Goal: Task Accomplishment & Management: Manage account settings

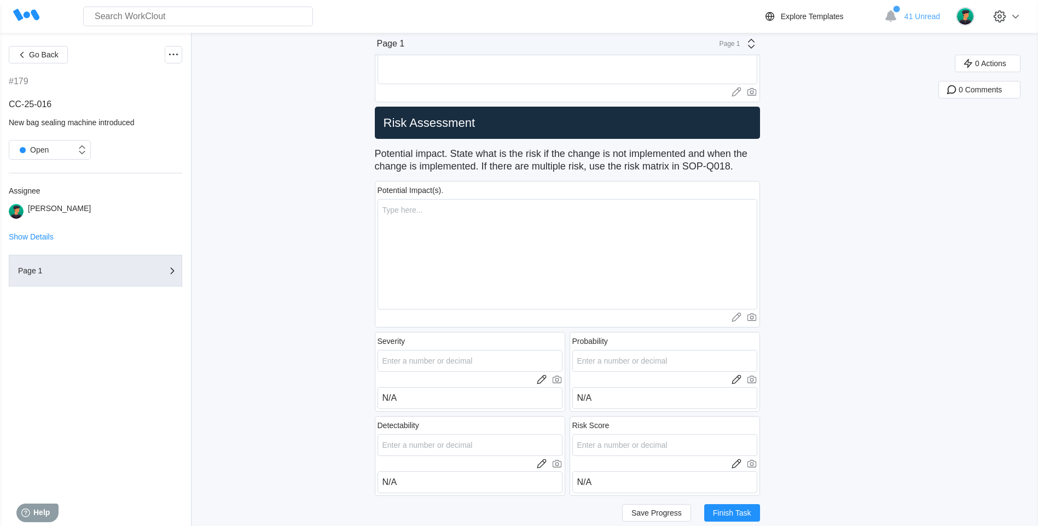
scroll to position [492, 0]
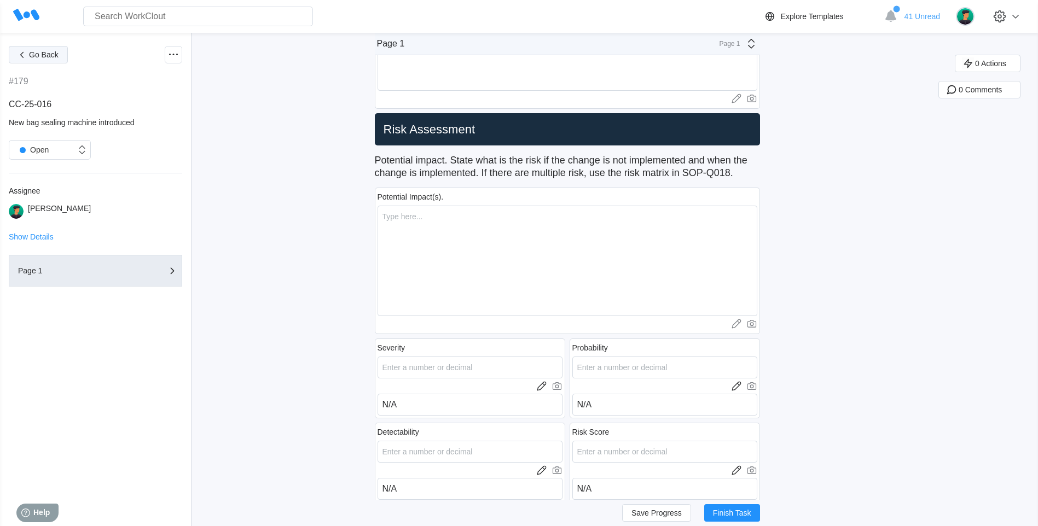
click at [40, 63] on button "Go Back" at bounding box center [38, 55] width 59 height 18
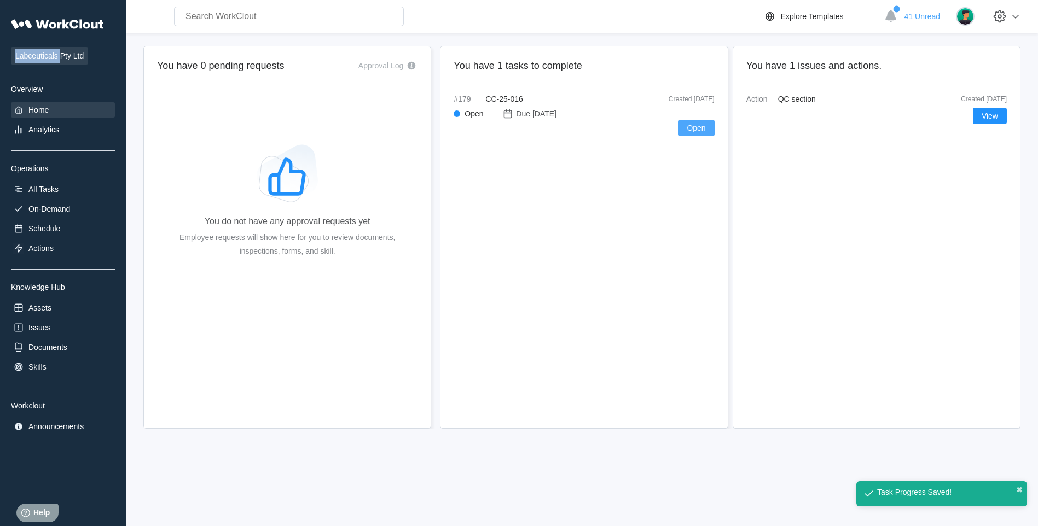
click at [690, 131] on span "Open" at bounding box center [696, 128] width 19 height 8
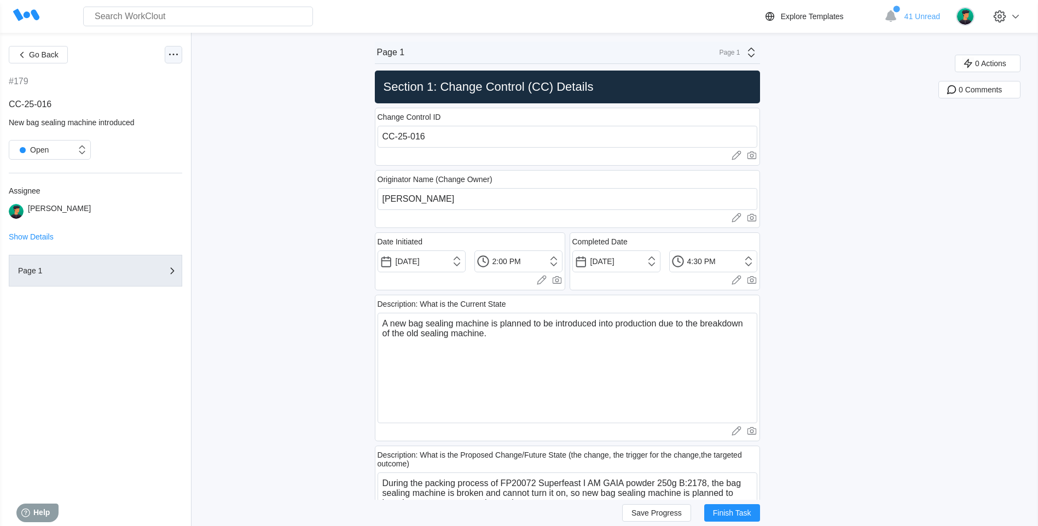
click at [178, 54] on icon at bounding box center [173, 54] width 13 height 13
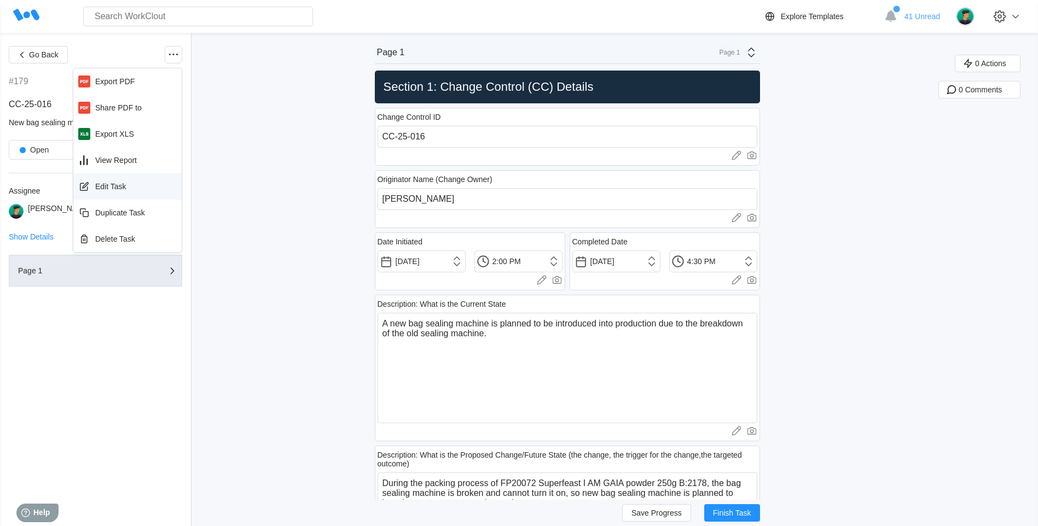
click at [128, 188] on div "Edit Task" at bounding box center [128, 187] width 100 height 18
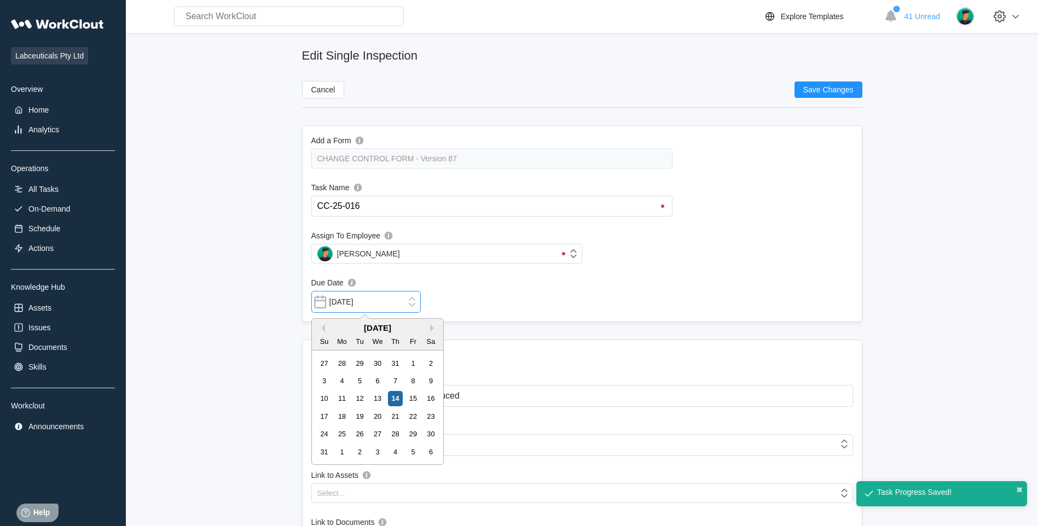
click at [407, 300] on input "[DATE]" at bounding box center [365, 302] width 109 height 22
click at [431, 324] on button "Next Month" at bounding box center [434, 328] width 8 height 8
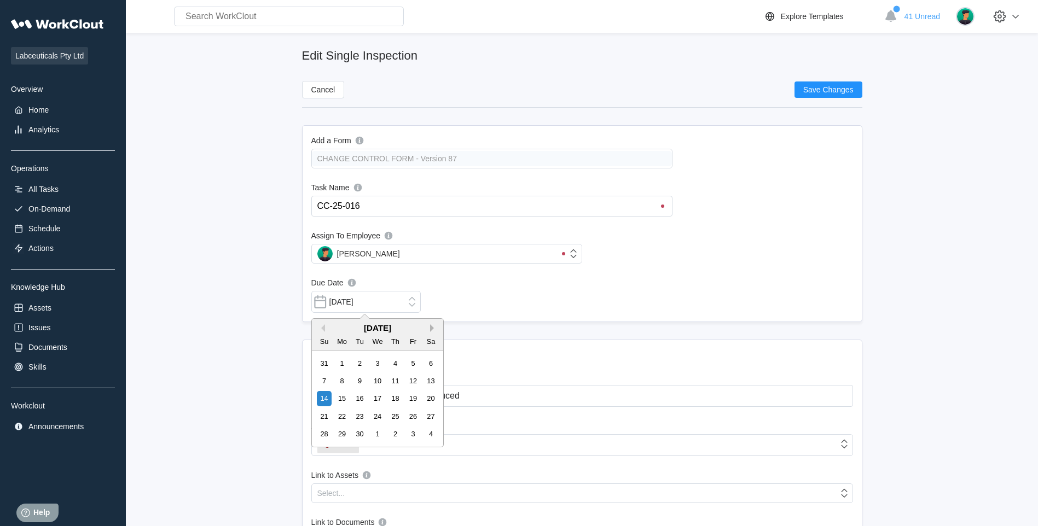
click at [431, 324] on button "Next Month" at bounding box center [434, 328] width 8 height 8
click at [419, 399] on div "14" at bounding box center [412, 398] width 15 height 15
click at [409, 302] on input "[DATE]" at bounding box center [365, 302] width 109 height 22
click at [324, 327] on button "Previous Month" at bounding box center [321, 328] width 8 height 8
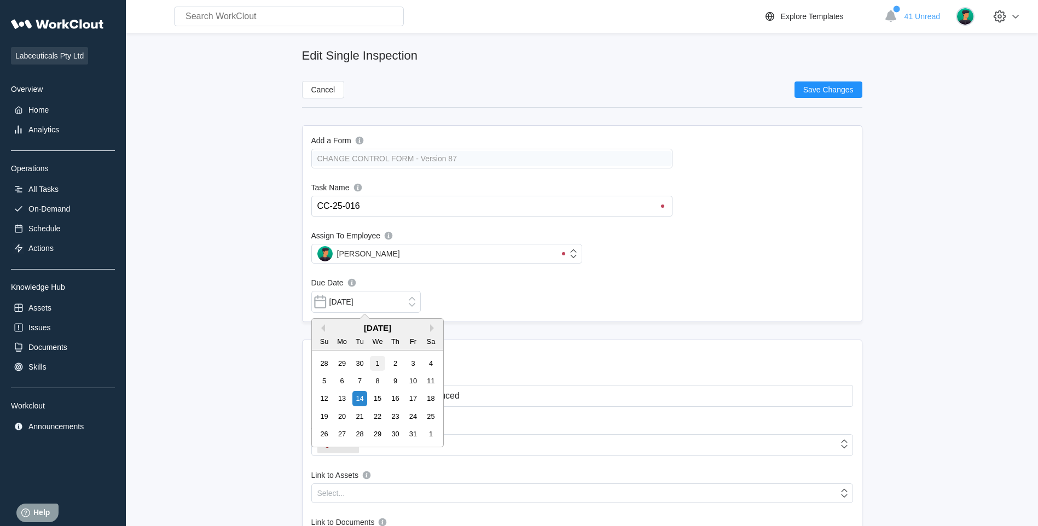
click at [383, 369] on div "1" at bounding box center [377, 363] width 15 height 15
type input "[DATE]"
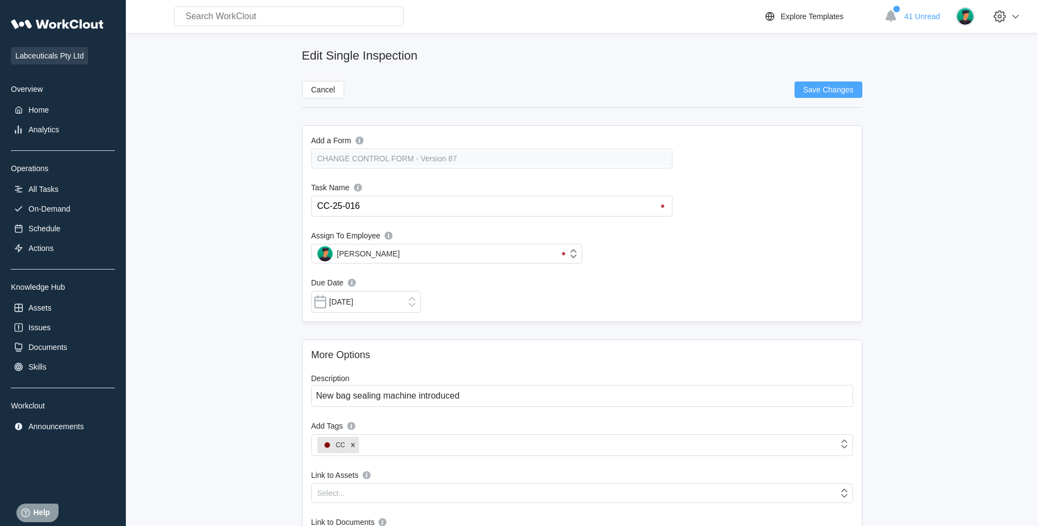
click at [818, 84] on button "Save Changes" at bounding box center [828, 90] width 68 height 16
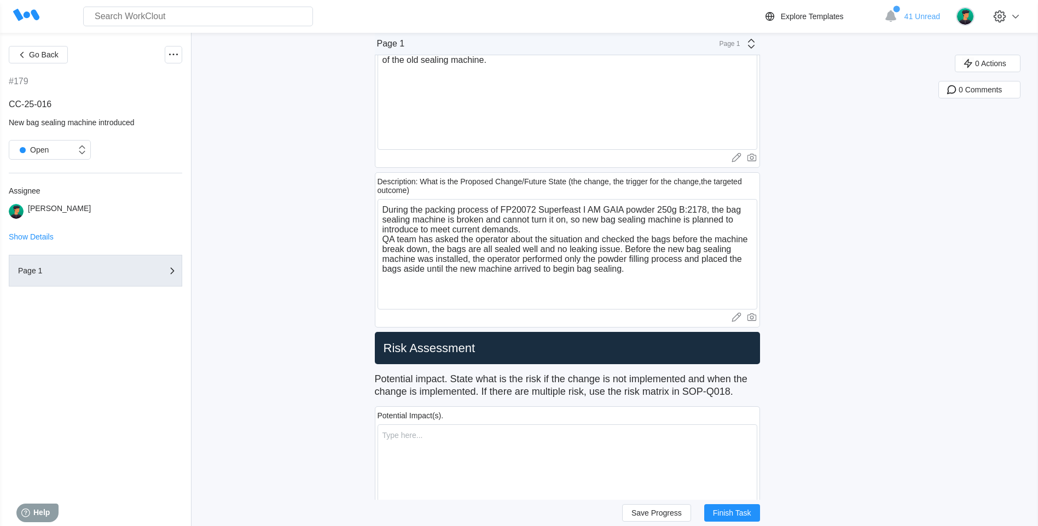
scroll to position [219, 0]
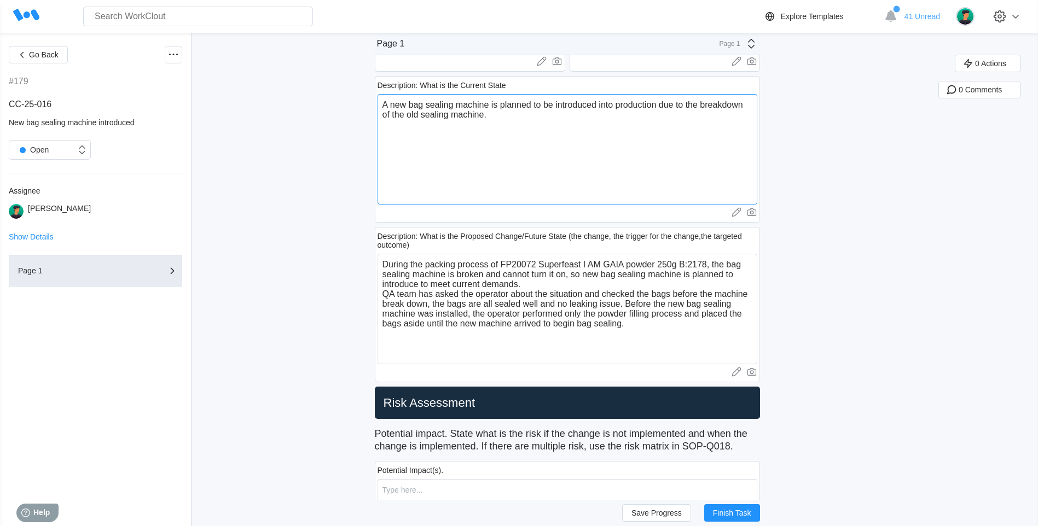
drag, startPoint x: 508, startPoint y: 126, endPoint x: 393, endPoint y: 107, distance: 115.9
click at [391, 102] on textarea "A new bag sealing machine is planned to be introduced into production due to th…" at bounding box center [567, 149] width 380 height 110
click at [404, 150] on textarea "A new bag sealing machine is planned to be introduced into production due to th…" at bounding box center [567, 149] width 380 height 110
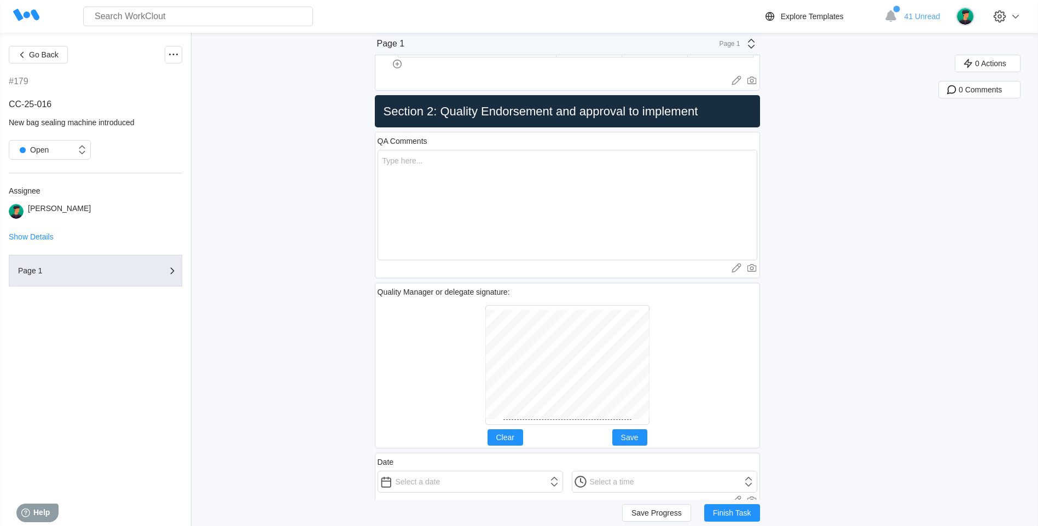
scroll to position [2899, 0]
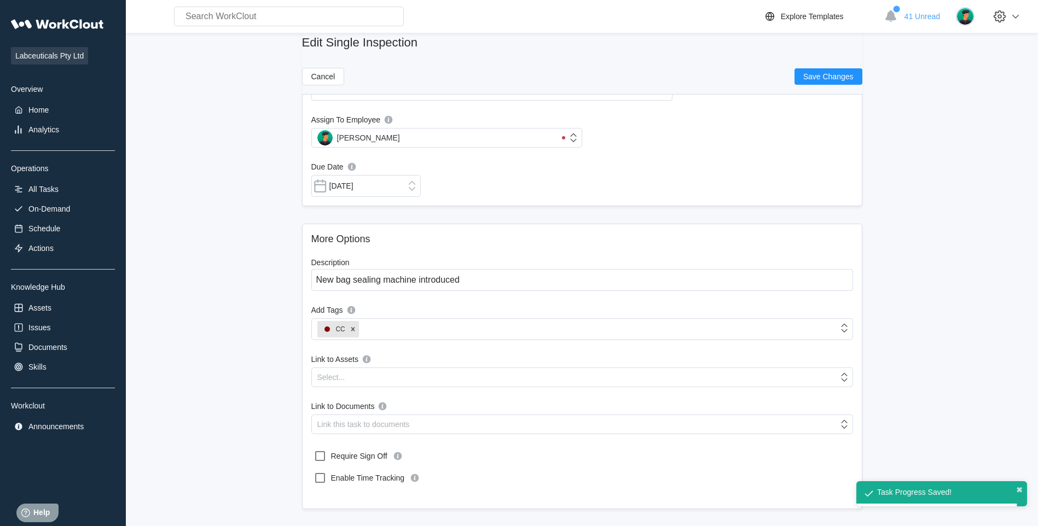
scroll to position [117, 0]
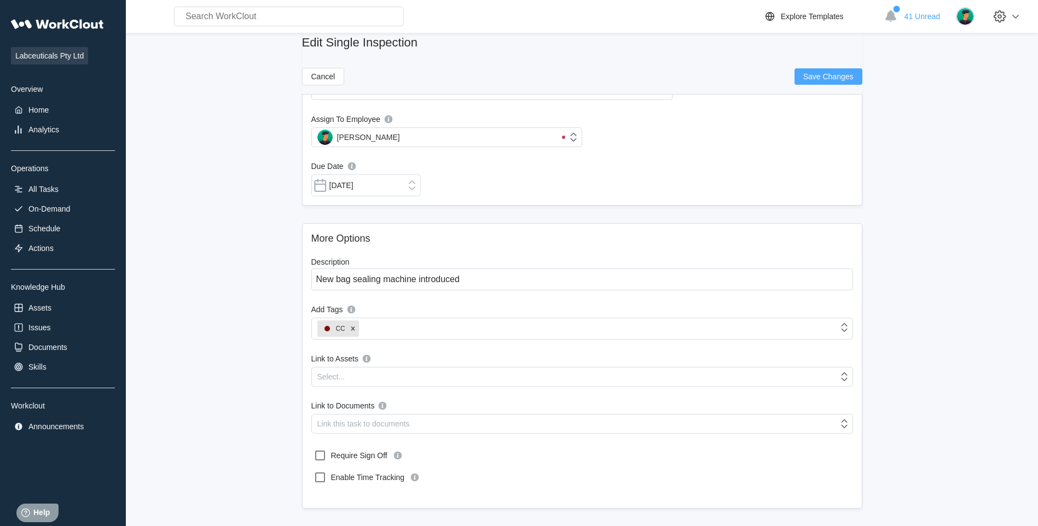
click at [852, 75] on span "Save Changes" at bounding box center [828, 77] width 50 height 8
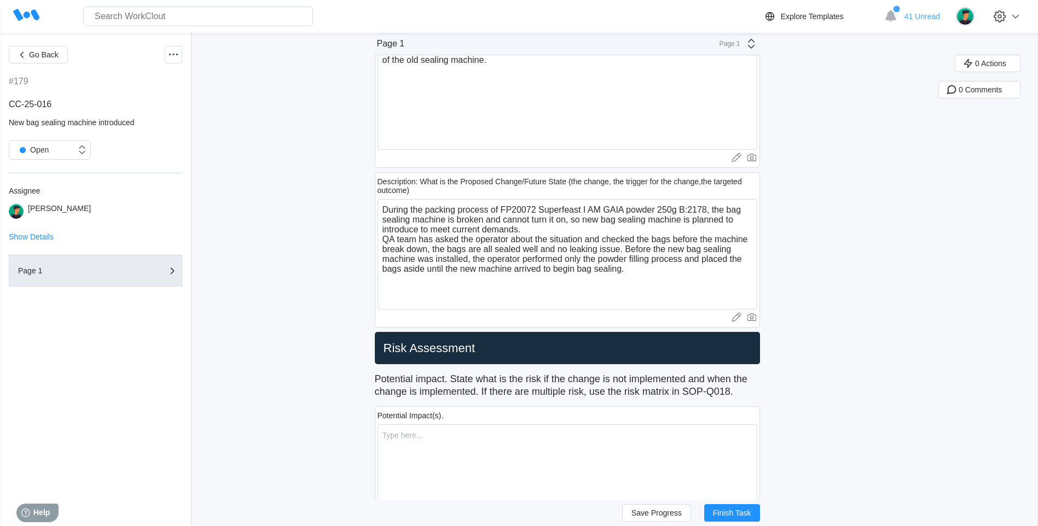
scroll to position [219, 0]
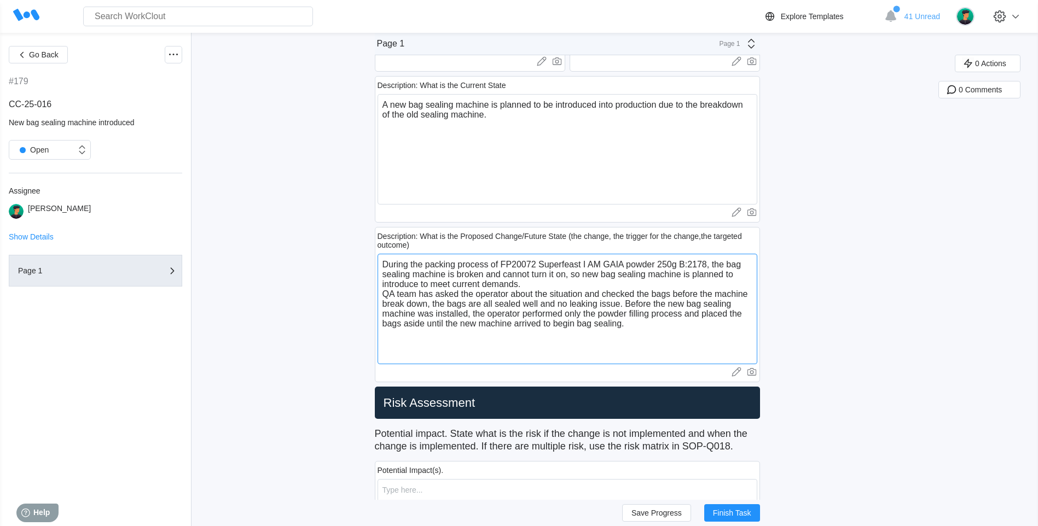
drag, startPoint x: 580, startPoint y: 275, endPoint x: 660, endPoint y: 306, distance: 85.7
click at [660, 306] on textarea "During the packing process of FP20072 Superfeast I AM GAIA powder 250g B:2178, …" at bounding box center [567, 309] width 380 height 110
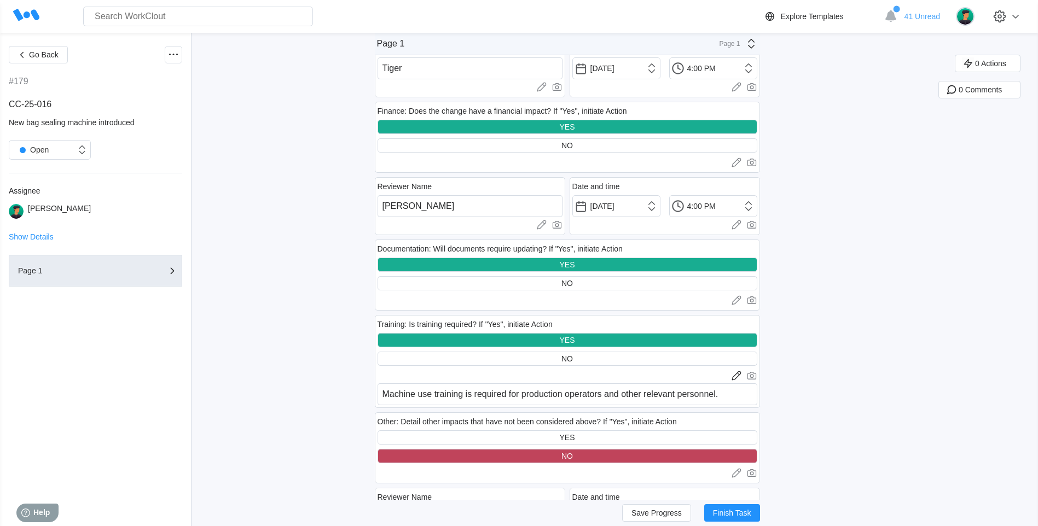
scroll to position [2133, 0]
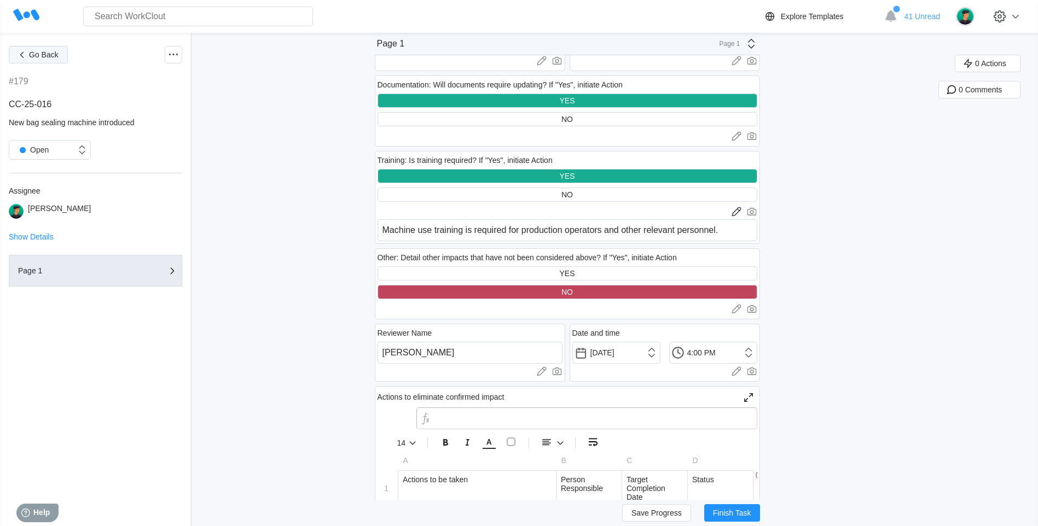
click at [50, 52] on span "Go Back" at bounding box center [44, 55] width 30 height 8
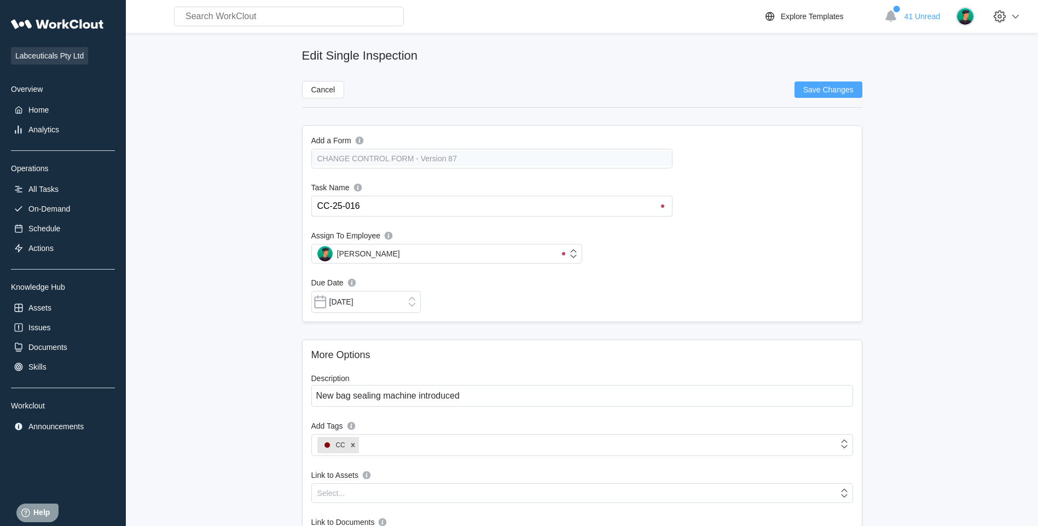
click at [833, 83] on button "Save Changes" at bounding box center [828, 90] width 68 height 16
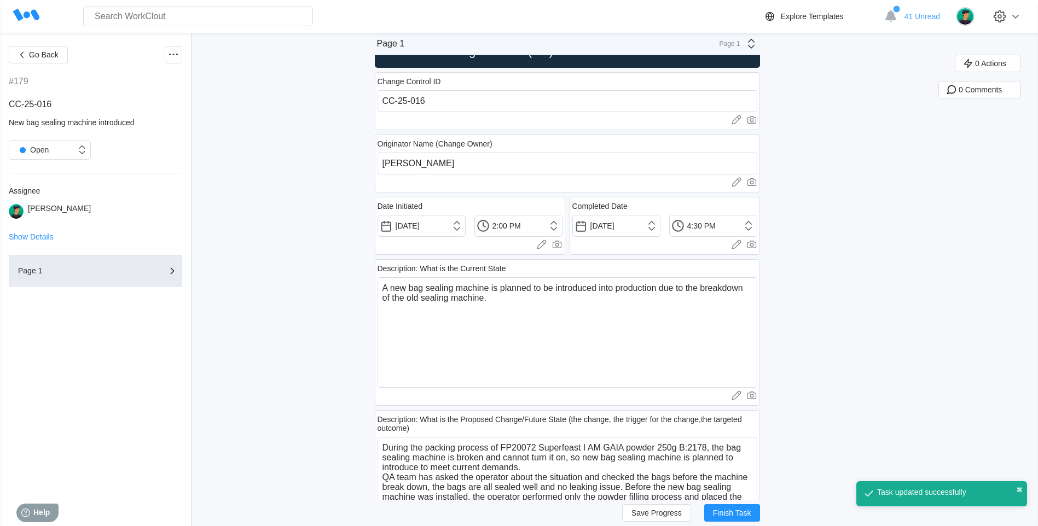
scroll to position [55, 0]
